Goal: Task Accomplishment & Management: Manage account settings

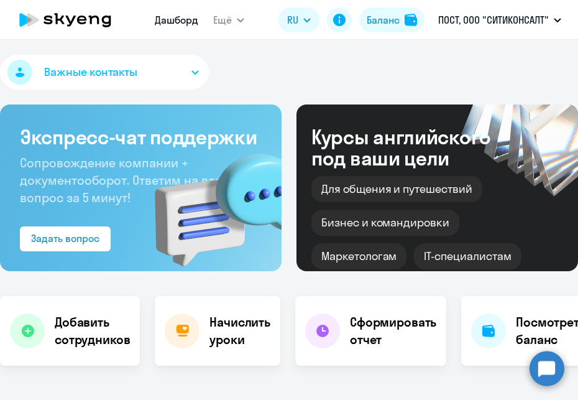
select select "30"
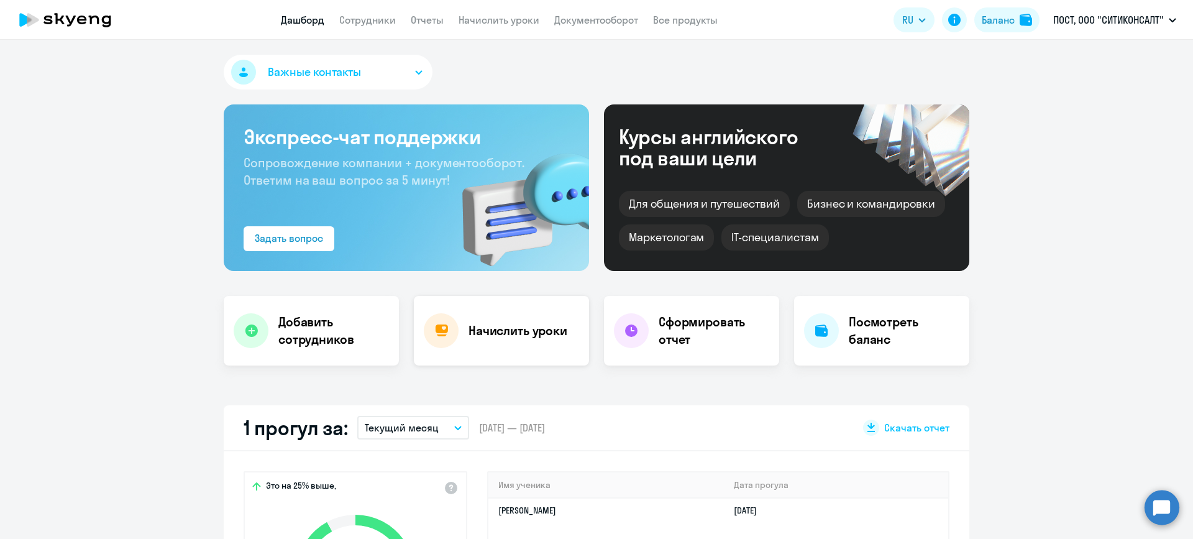
click at [455, 343] on div "Начислить уроки" at bounding box center [501, 331] width 175 height 70
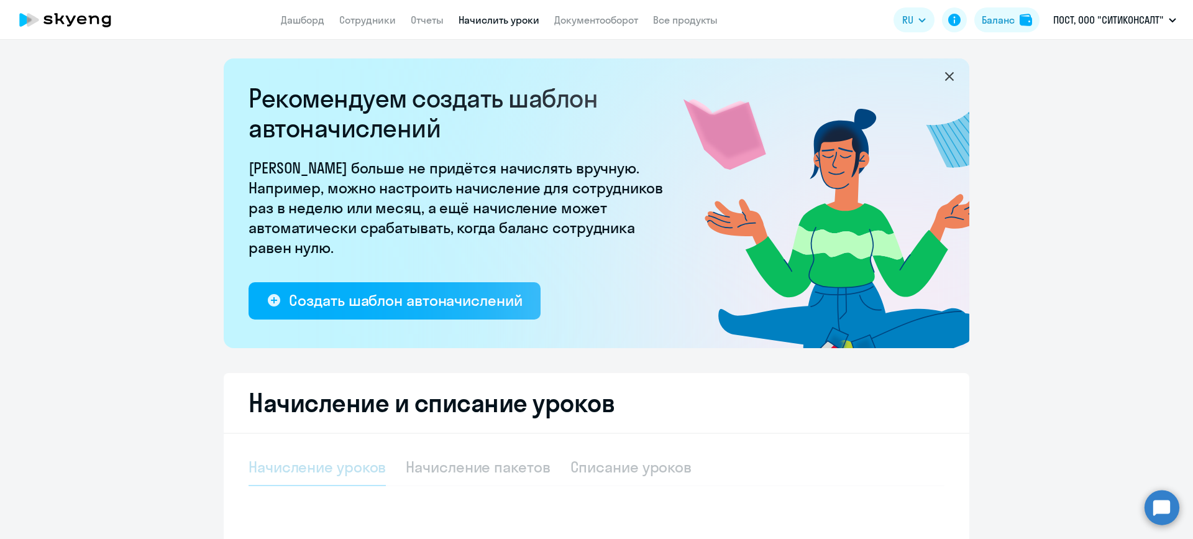
select select "10"
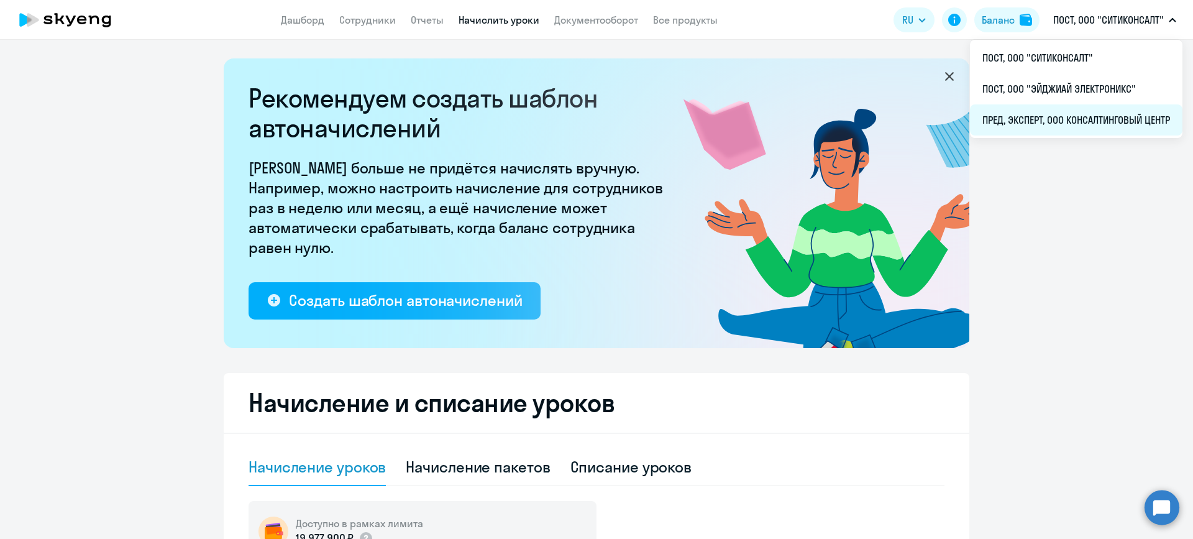
click at [577, 124] on li "ПРЕД, ЭКСПЕРТ, ООО КОНСАЛТИНГОВЫЙ ЦЕНТР" at bounding box center [1076, 119] width 213 height 31
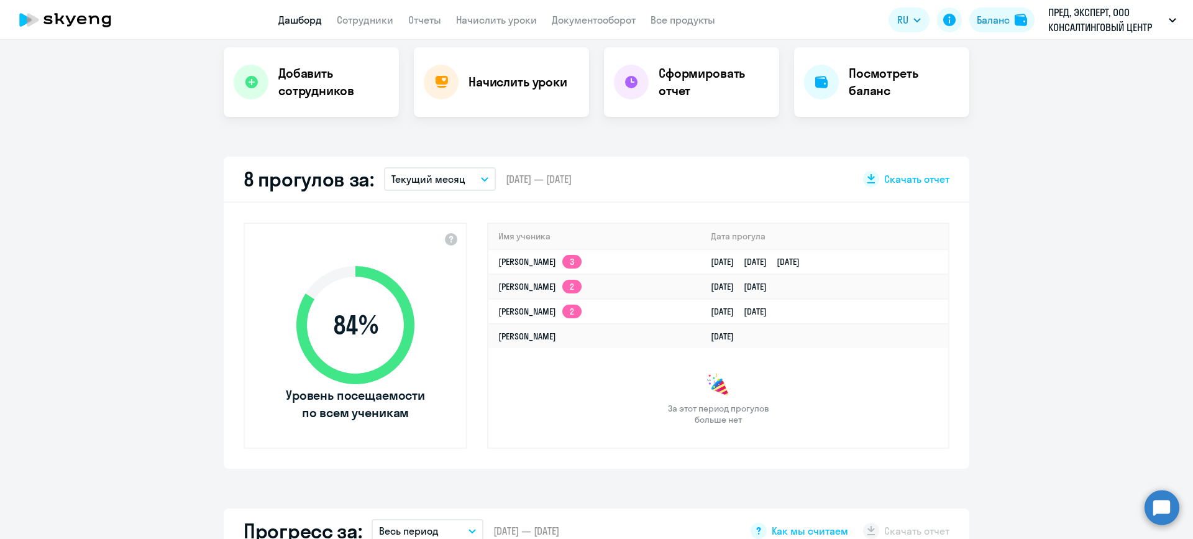
scroll to position [311, 0]
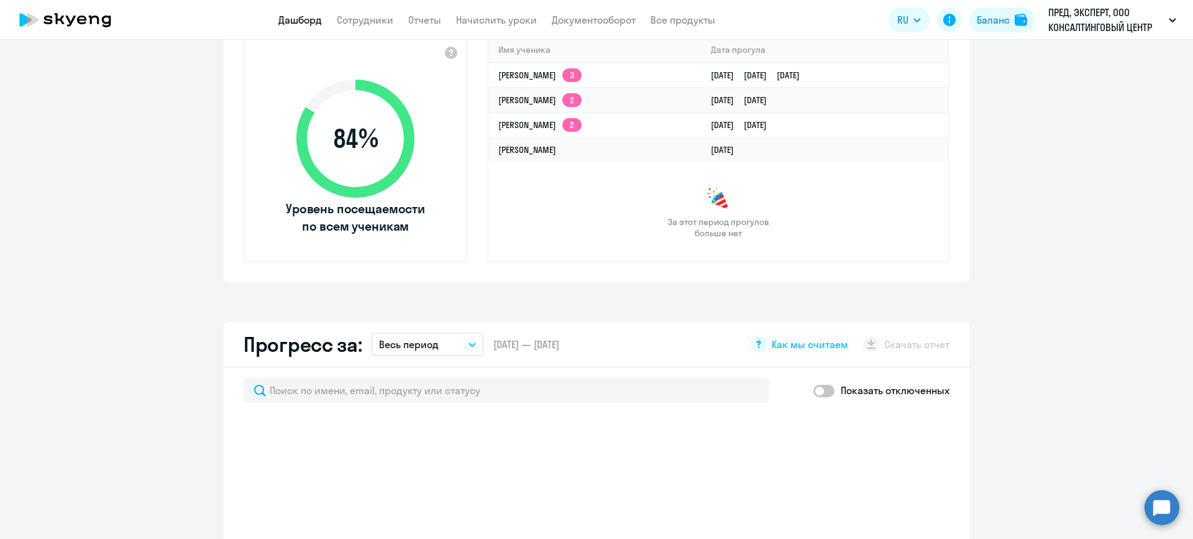
select select "30"
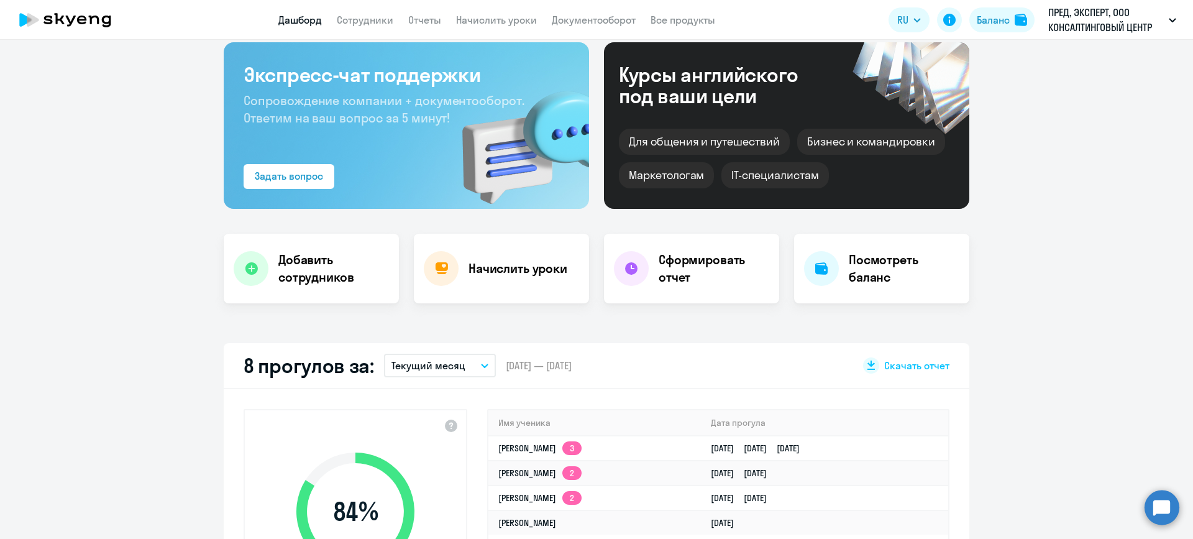
scroll to position [0, 0]
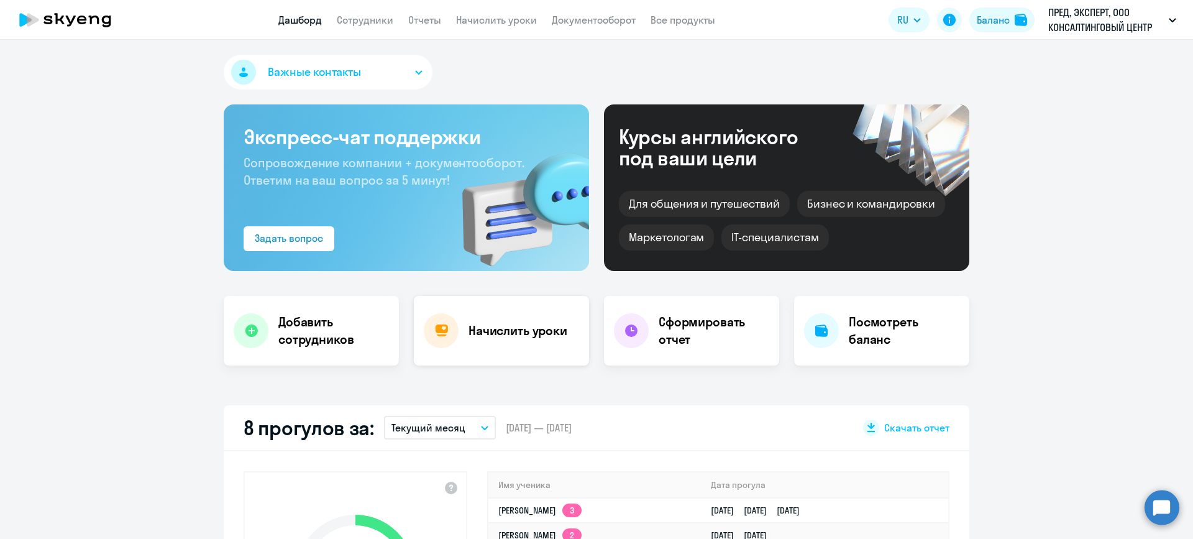
click at [490, 345] on div "Начислить уроки" at bounding box center [501, 331] width 175 height 70
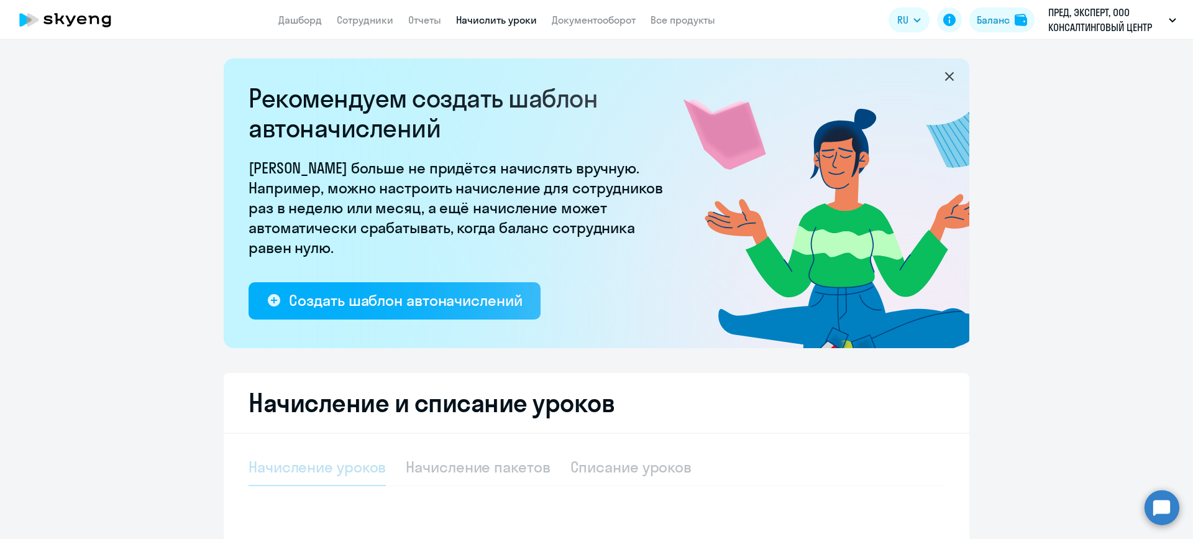
select select "10"
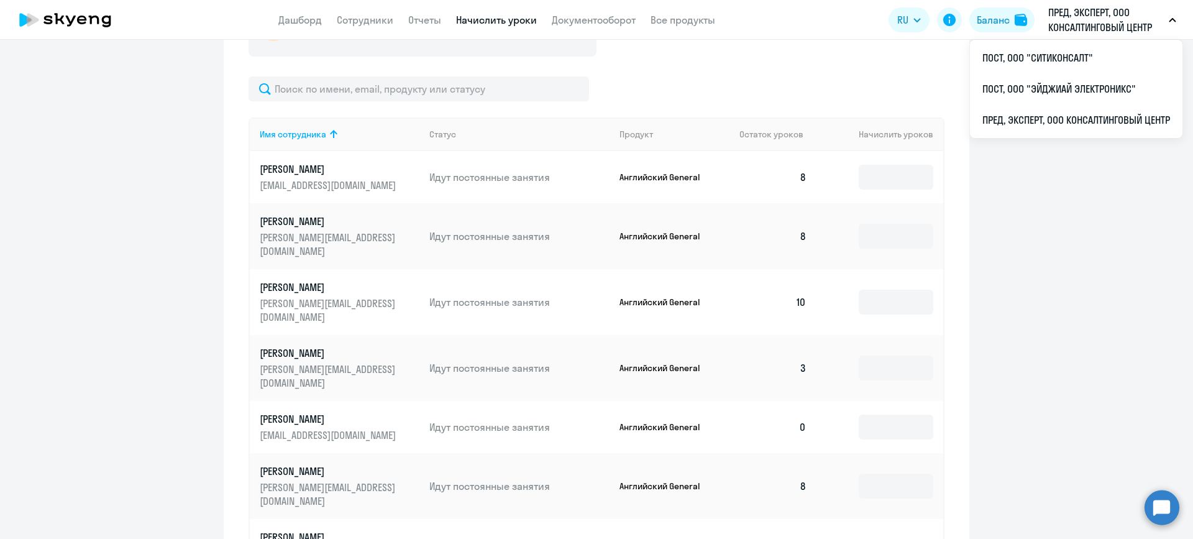
scroll to position [195, 0]
